Goal: Task Accomplishment & Management: Manage account settings

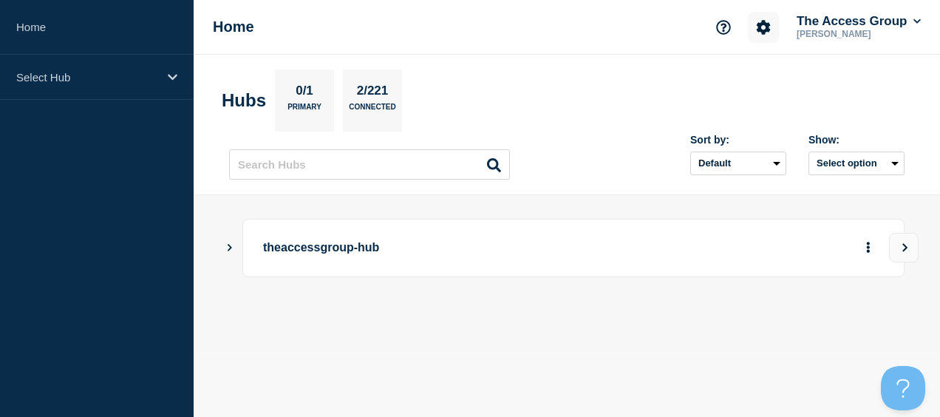
click at [765, 30] on icon "Account settings" at bounding box center [764, 27] width 14 height 14
click at [765, 84] on link "Team Members" at bounding box center [765, 87] width 76 height 13
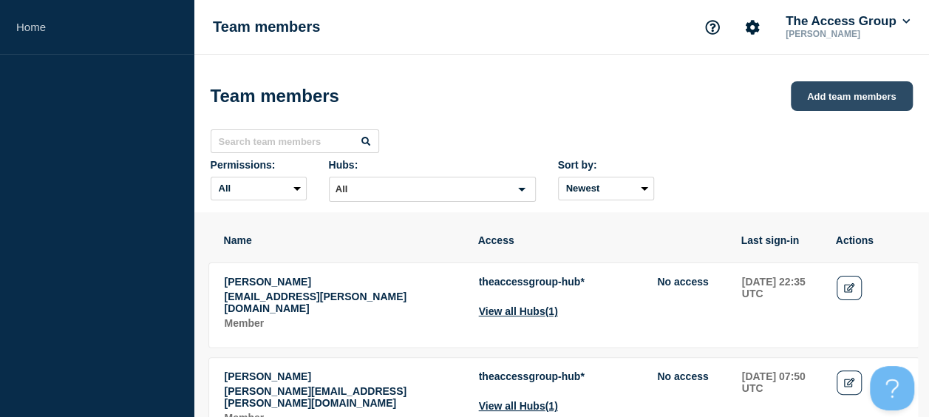
click at [868, 101] on button "Add team members" at bounding box center [852, 96] width 122 height 30
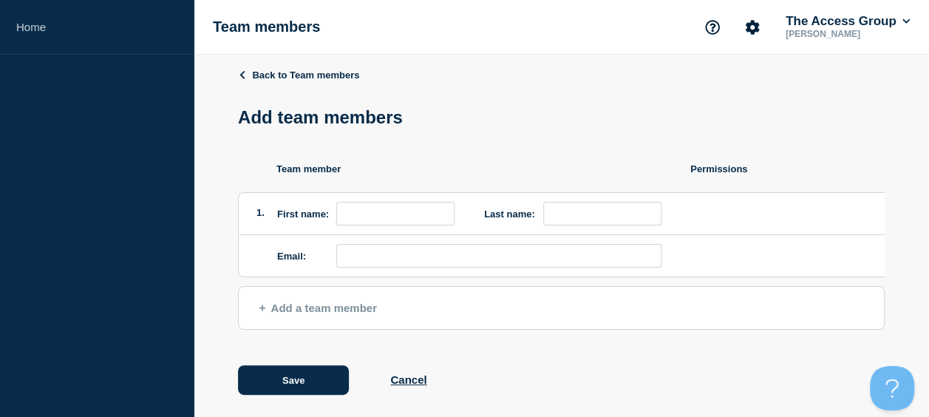
click at [284, 314] on span "Add a team member" at bounding box center [318, 308] width 118 height 13
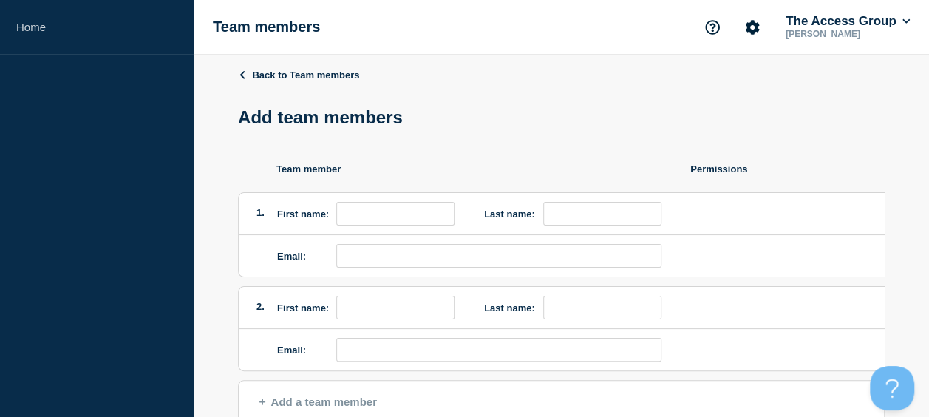
click at [331, 405] on button "Add a team member" at bounding box center [561, 402] width 647 height 44
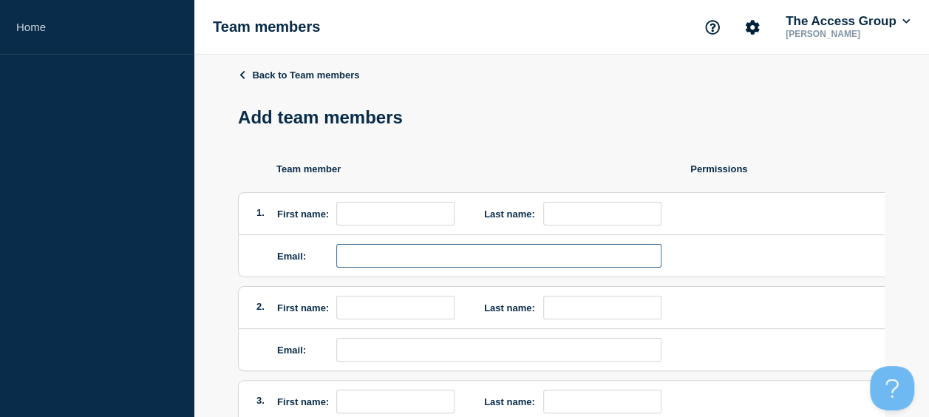
click at [412, 257] on input "email" at bounding box center [498, 256] width 325 height 24
paste input "[PERSON_NAME][EMAIL_ADDRESS][PERSON_NAME][DOMAIN_NAME]"
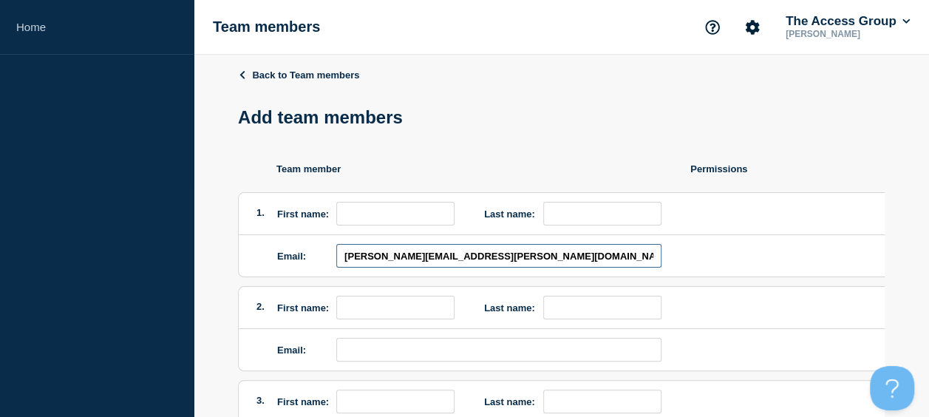
type input "[PERSON_NAME][EMAIL_ADDRESS][PERSON_NAME][DOMAIN_NAME]"
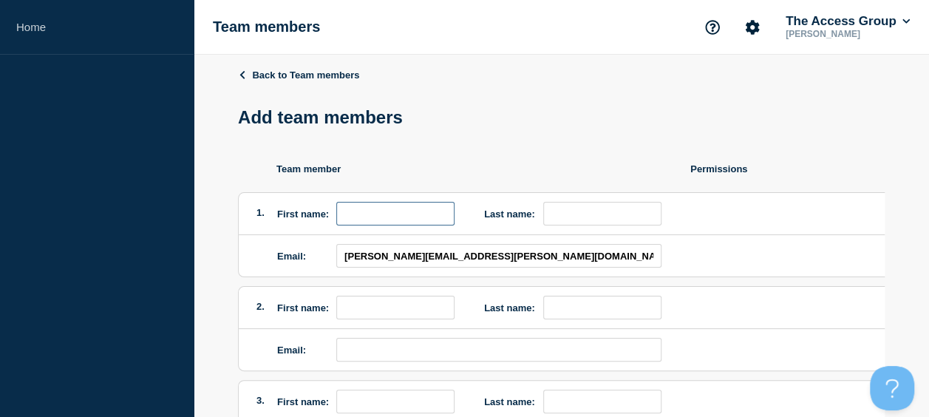
click at [356, 223] on input "first name" at bounding box center [395, 214] width 118 height 24
type input "[PERSON_NAME]"
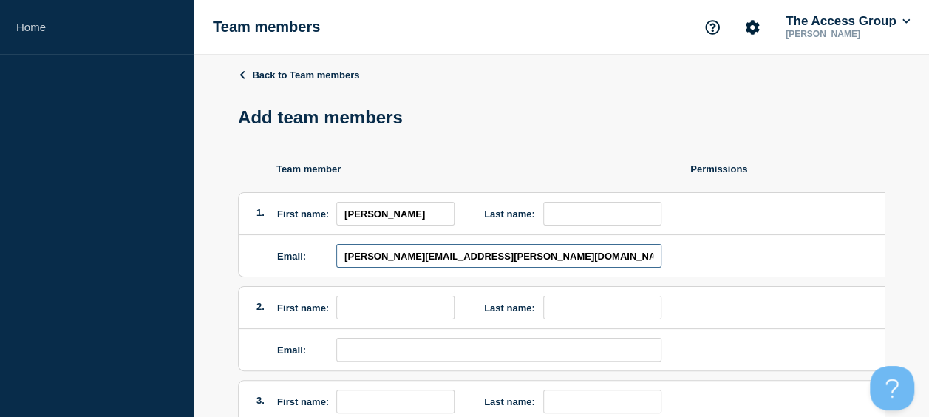
drag, startPoint x: 415, startPoint y: 260, endPoint x: 376, endPoint y: 260, distance: 39.2
click at [376, 260] on input "[PERSON_NAME][EMAIL_ADDRESS][PERSON_NAME][DOMAIN_NAME]" at bounding box center [498, 256] width 325 height 24
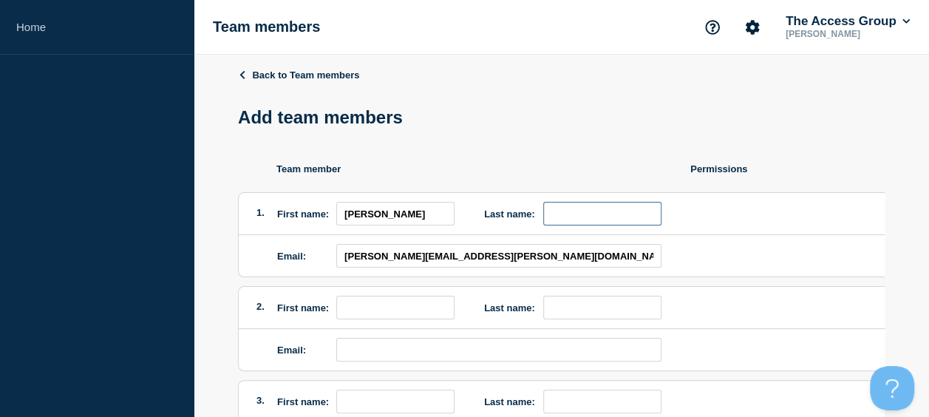
click at [578, 214] on input "last name" at bounding box center [602, 214] width 118 height 24
paste input "Heiniche"
type input "Heinichen"
click at [374, 360] on input "email" at bounding box center [498, 350] width 325 height 24
paste input "[DOMAIN_NAME][EMAIL_ADDRESS][DOMAIN_NAME]"
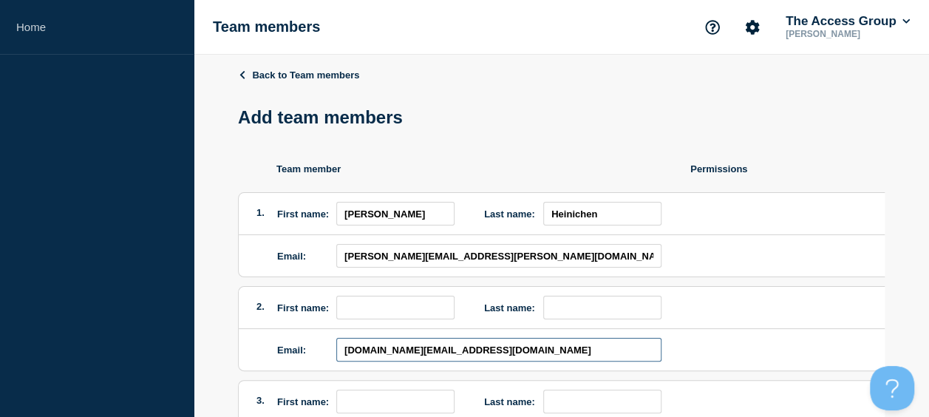
type input "[DOMAIN_NAME][EMAIL_ADDRESS][DOMAIN_NAME]"
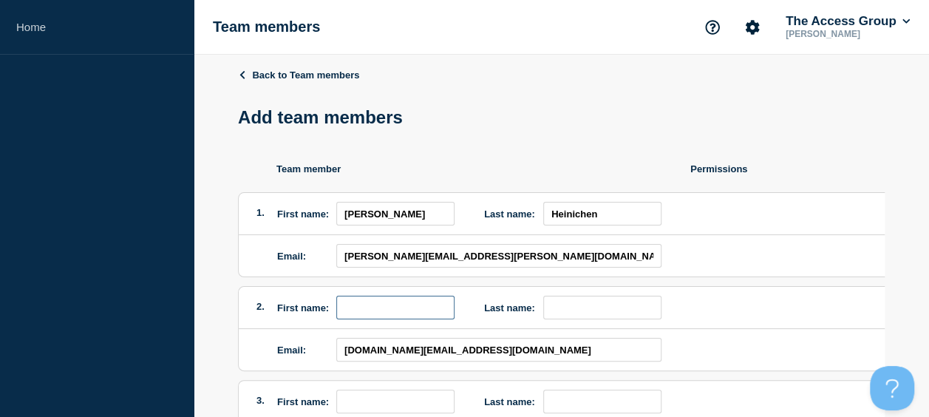
click at [353, 302] on input "first name" at bounding box center [395, 308] width 118 height 24
type input "[PERSON_NAME]"
type input "Ford"
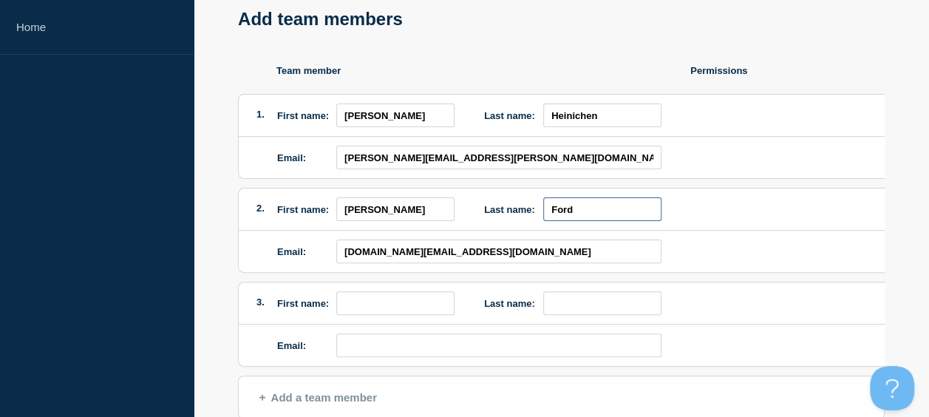
scroll to position [121, 0]
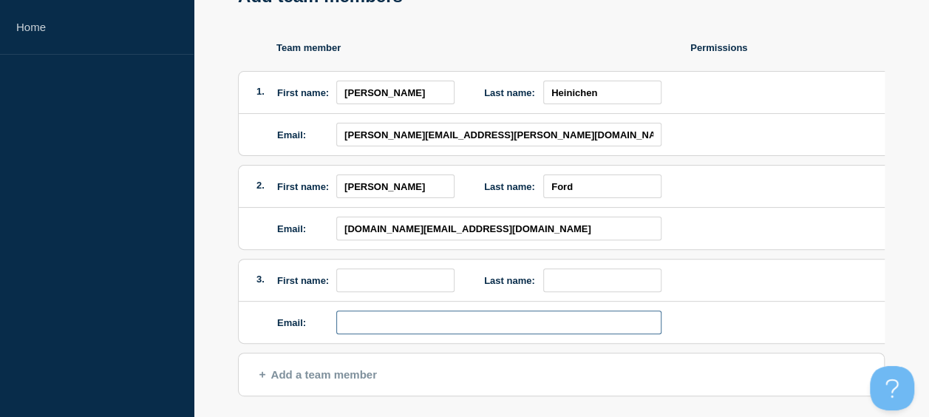
click at [356, 325] on input "email" at bounding box center [498, 322] width 325 height 24
paste input "[PERSON_NAME][EMAIL_ADDRESS][PERSON_NAME][DOMAIN_NAME]"
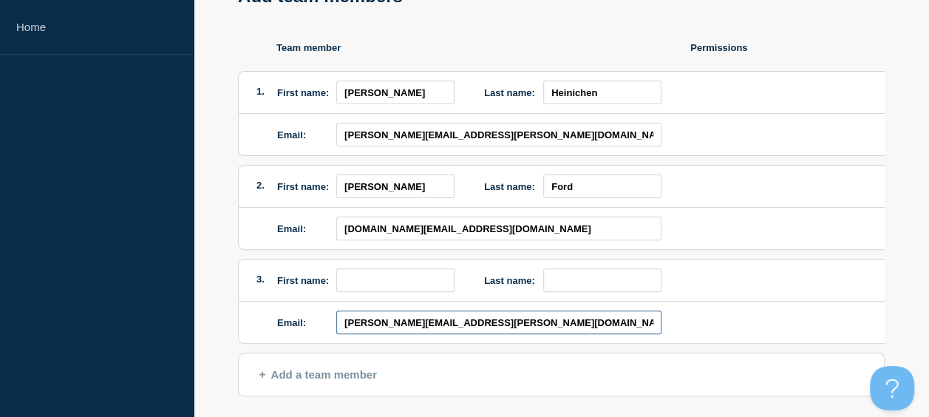
type input "[PERSON_NAME][EMAIL_ADDRESS][PERSON_NAME][DOMAIN_NAME]"
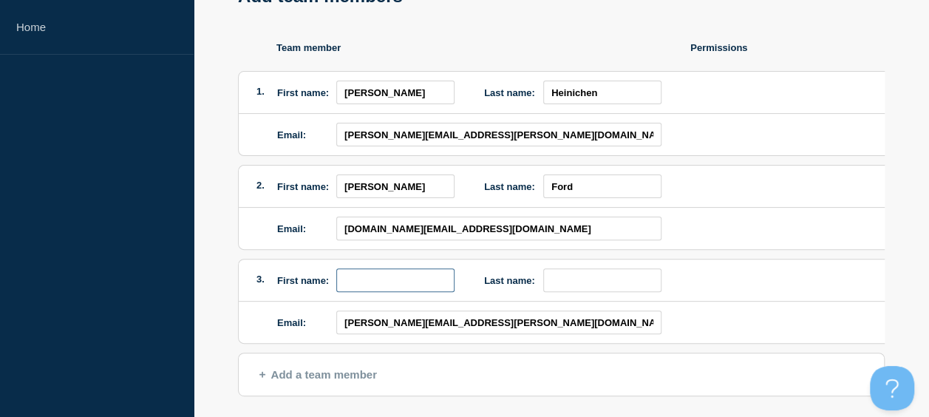
click at [373, 282] on input "first name" at bounding box center [395, 280] width 118 height 24
type input "[PERSON_NAME]"
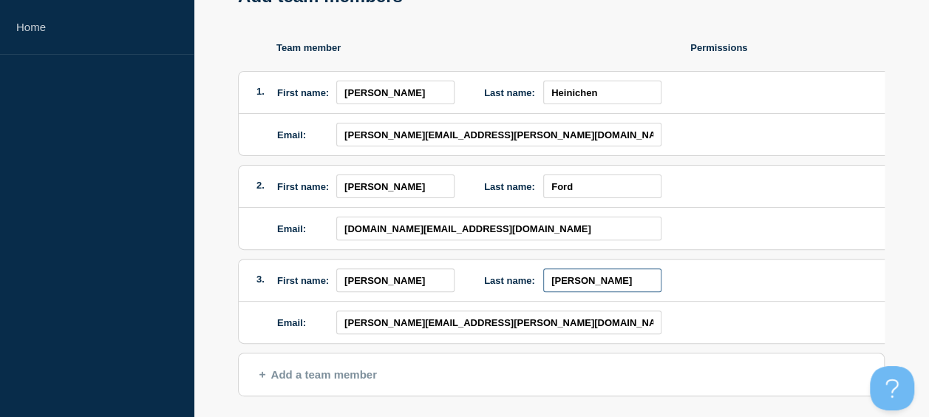
scroll to position [214, 0]
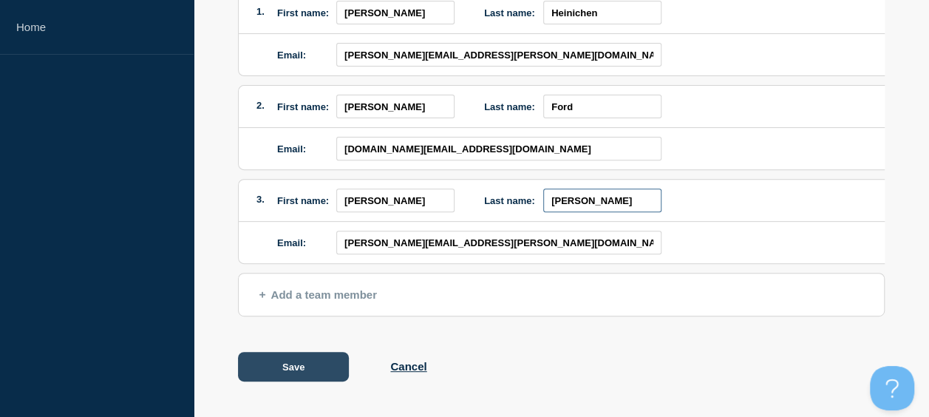
type input "[PERSON_NAME]"
click at [275, 374] on button "Save" at bounding box center [293, 367] width 111 height 30
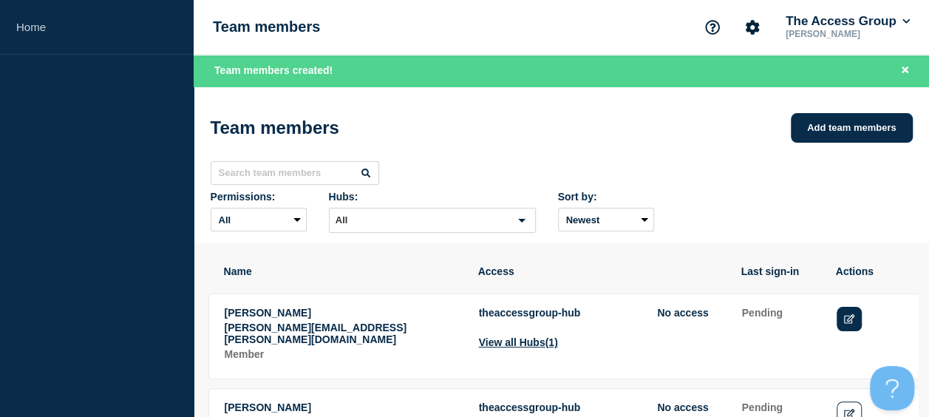
click at [857, 318] on link "Edit" at bounding box center [850, 319] width 26 height 24
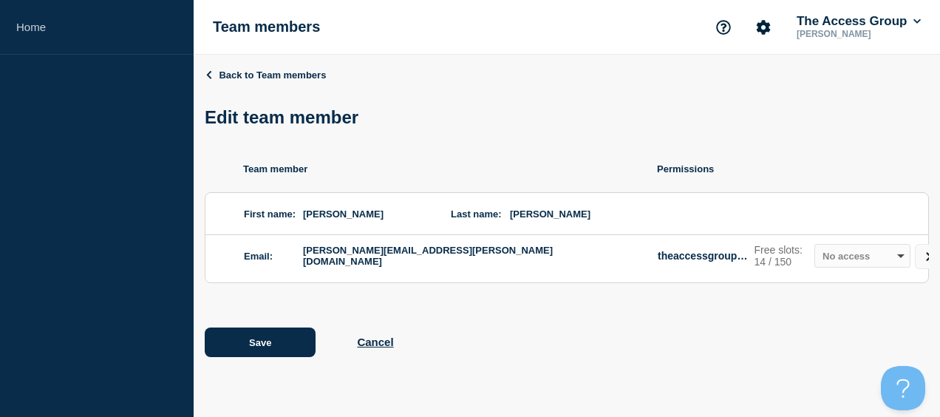
scroll to position [0, 11]
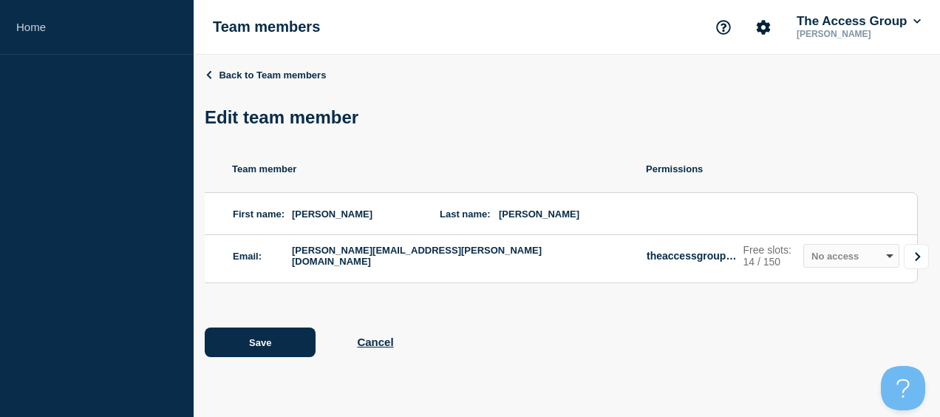
click at [917, 268] on link "Go to Connected Hubs" at bounding box center [916, 256] width 25 height 25
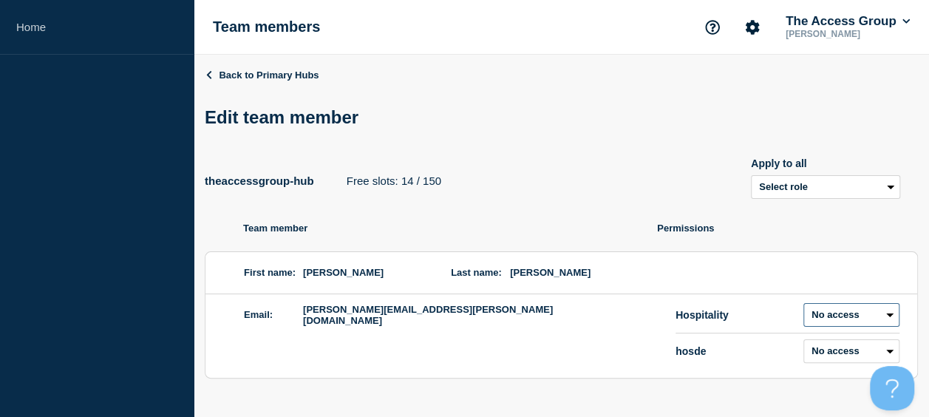
click at [852, 319] on select "Admin Manager Editor No access" at bounding box center [852, 315] width 96 height 24
select select "2"
click at [804, 307] on select "Admin Manager Editor No access" at bounding box center [852, 315] width 96 height 24
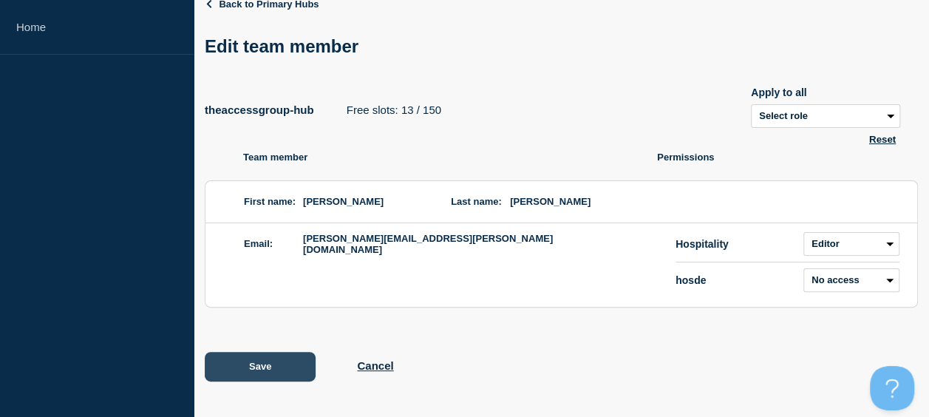
click at [232, 356] on button "Save" at bounding box center [260, 367] width 111 height 30
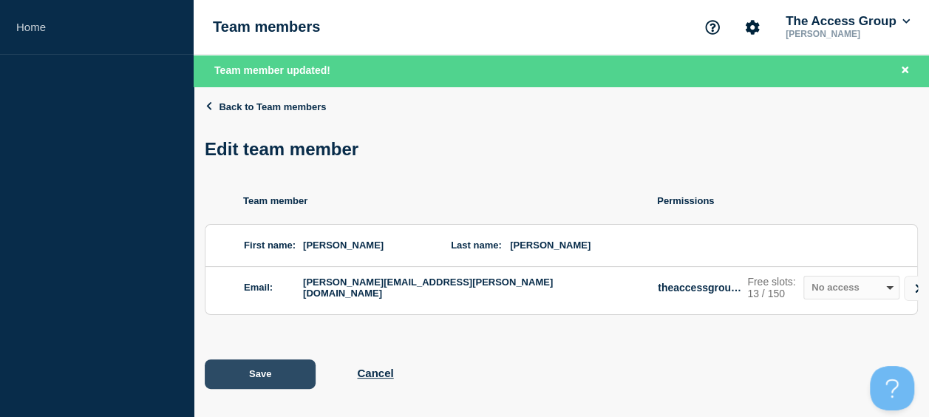
click at [281, 387] on button "Save" at bounding box center [260, 374] width 111 height 30
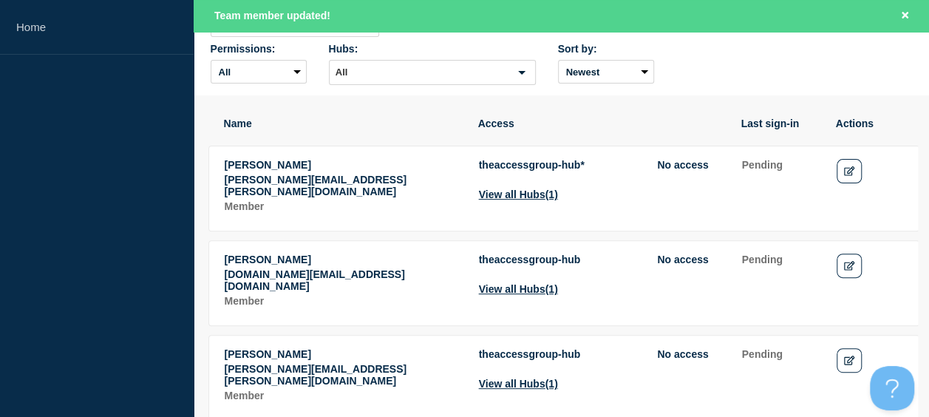
scroll to position [152, 0]
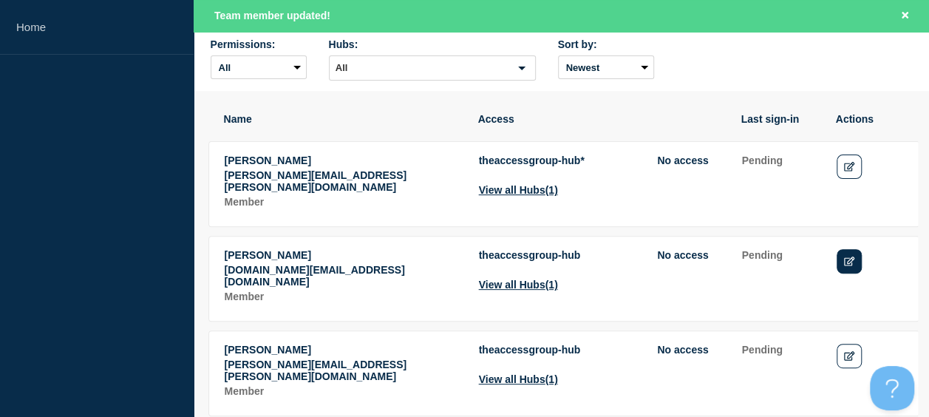
click at [844, 259] on icon "Edit" at bounding box center [849, 262] width 11 height 10
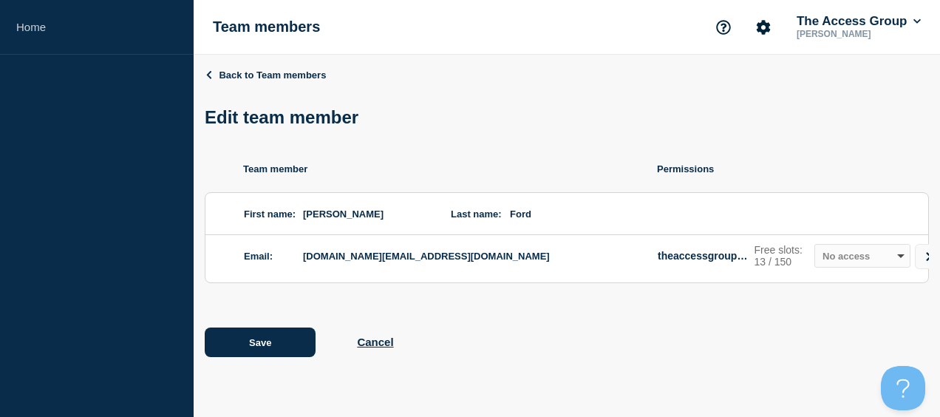
scroll to position [0, 11]
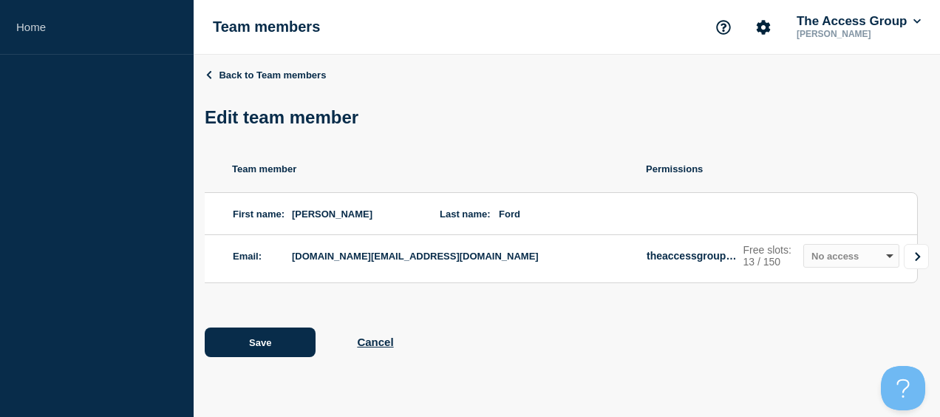
click at [923, 261] on icon "Go to Connected Hubs" at bounding box center [918, 256] width 10 height 9
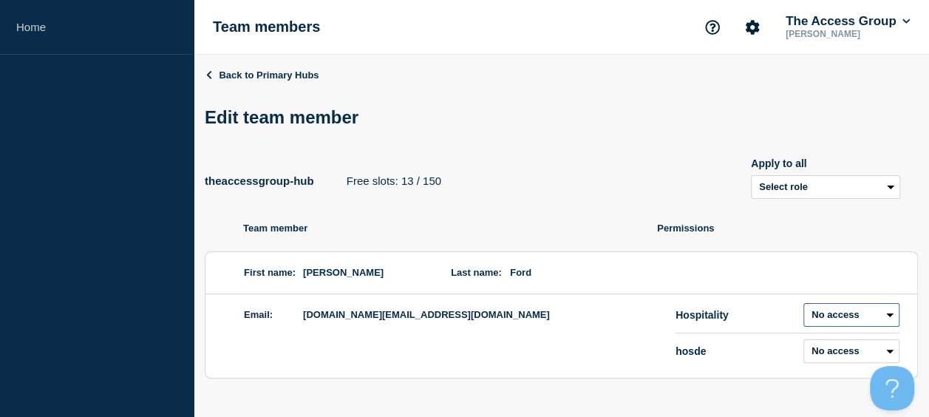
click at [840, 318] on select "Admin Manager Editor No access" at bounding box center [852, 315] width 96 height 24
select select "1"
click at [804, 307] on select "Admin Manager Editor No access" at bounding box center [852, 315] width 96 height 24
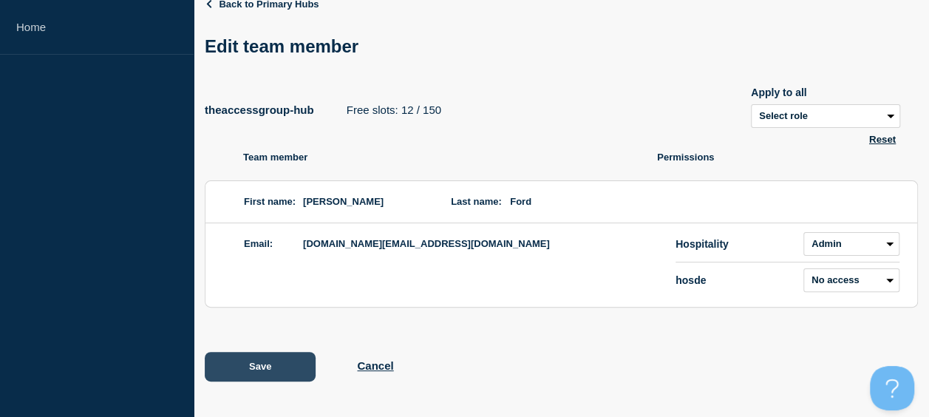
click at [261, 362] on button "Save" at bounding box center [260, 367] width 111 height 30
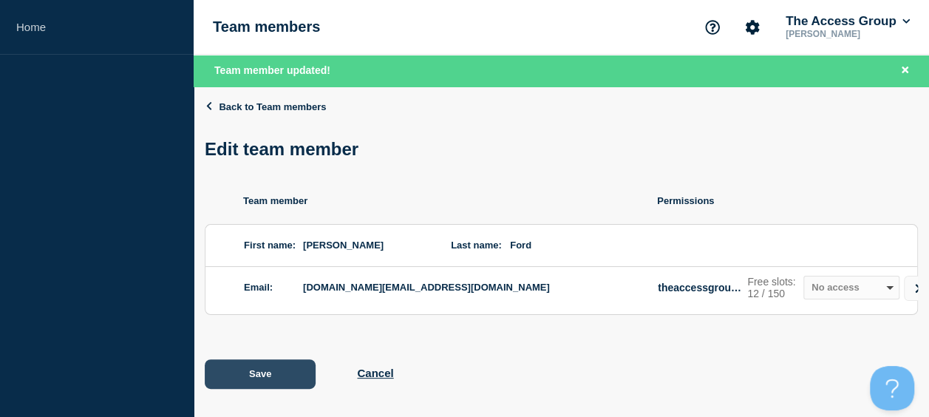
click at [250, 385] on button "Save" at bounding box center [260, 374] width 111 height 30
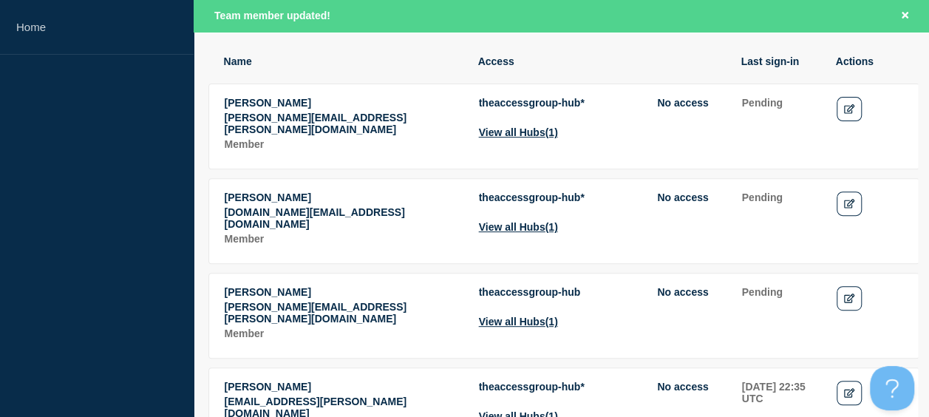
scroll to position [217, 0]
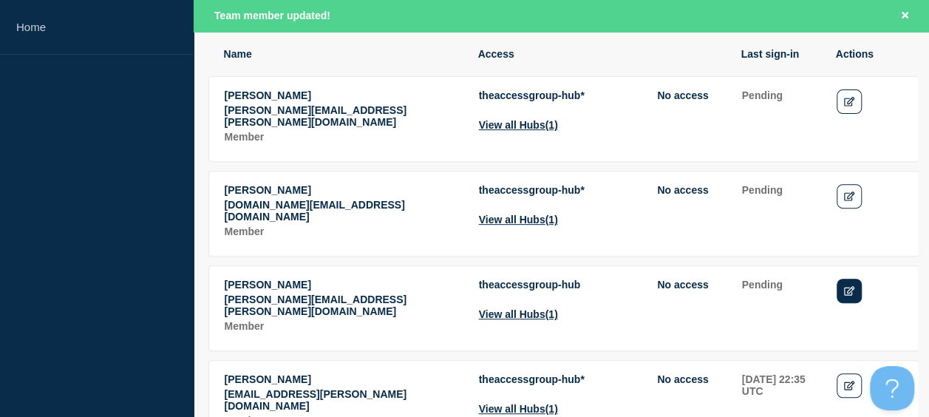
click at [849, 279] on link "Edit" at bounding box center [850, 291] width 26 height 24
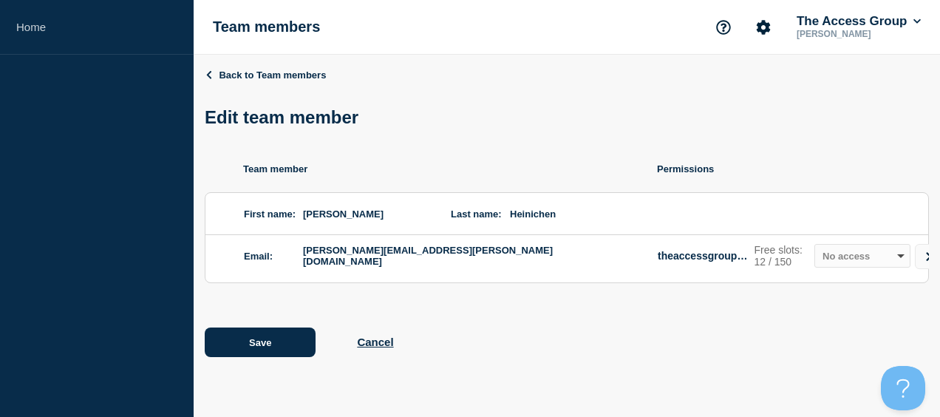
scroll to position [0, 11]
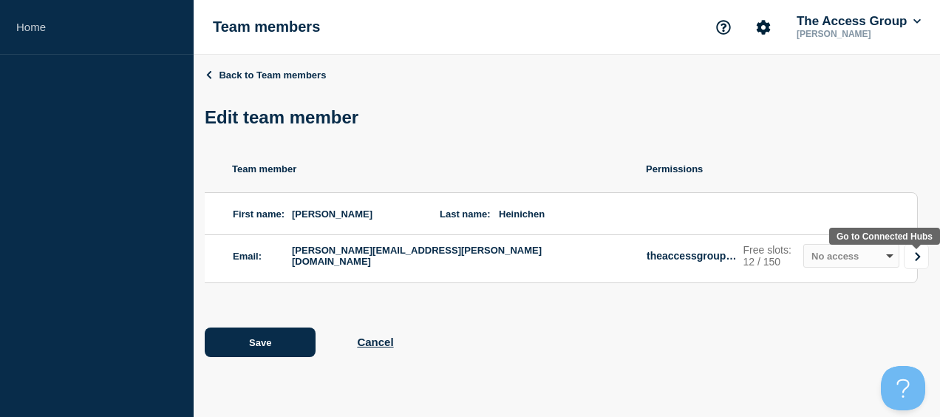
click at [914, 261] on icon "Go to Connected Hubs" at bounding box center [918, 256] width 10 height 9
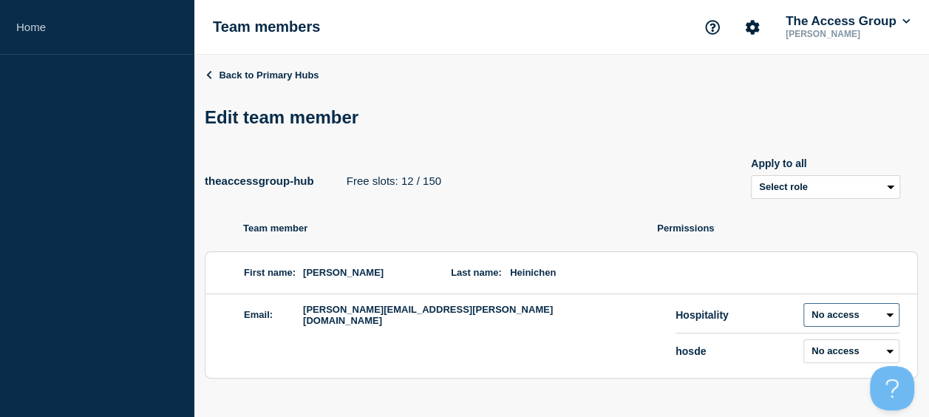
click at [872, 319] on select "Admin Manager Editor No access" at bounding box center [852, 315] width 96 height 24
select select "6"
click at [804, 307] on select "Admin Manager Editor No access" at bounding box center [852, 315] width 96 height 24
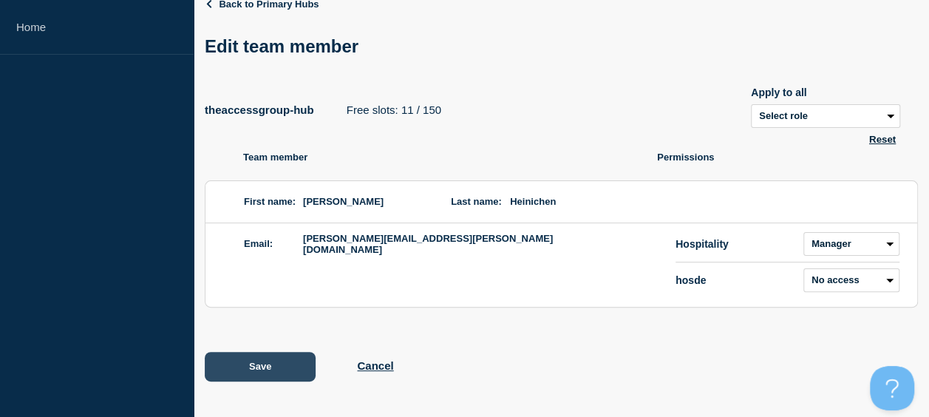
click at [226, 360] on button "Save" at bounding box center [260, 367] width 111 height 30
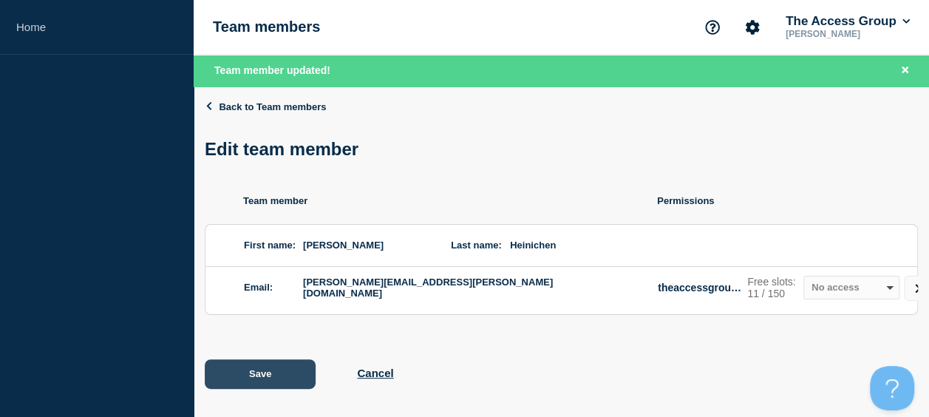
click at [265, 389] on button "Save" at bounding box center [260, 374] width 111 height 30
